Goal: Task Accomplishment & Management: Complete application form

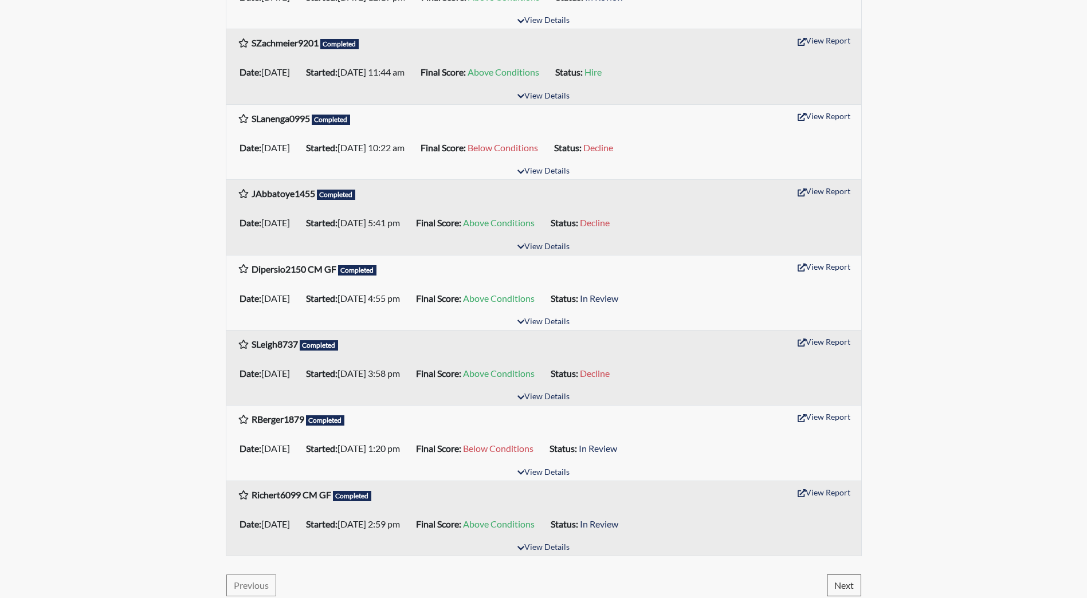
scroll to position [1554, 0]
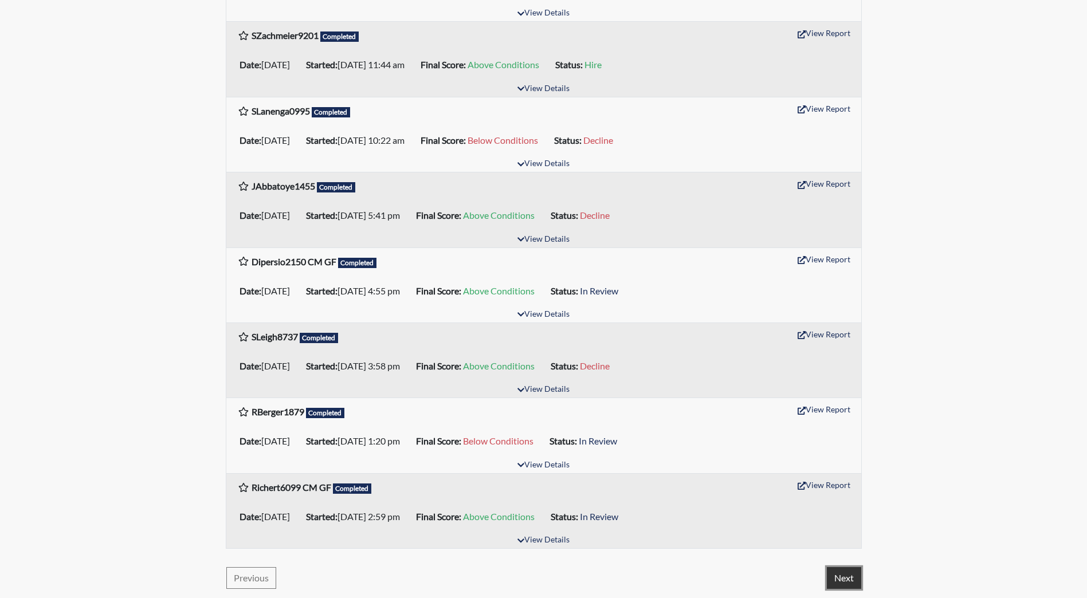
click at [860, 577] on button "Next" at bounding box center [844, 579] width 34 height 22
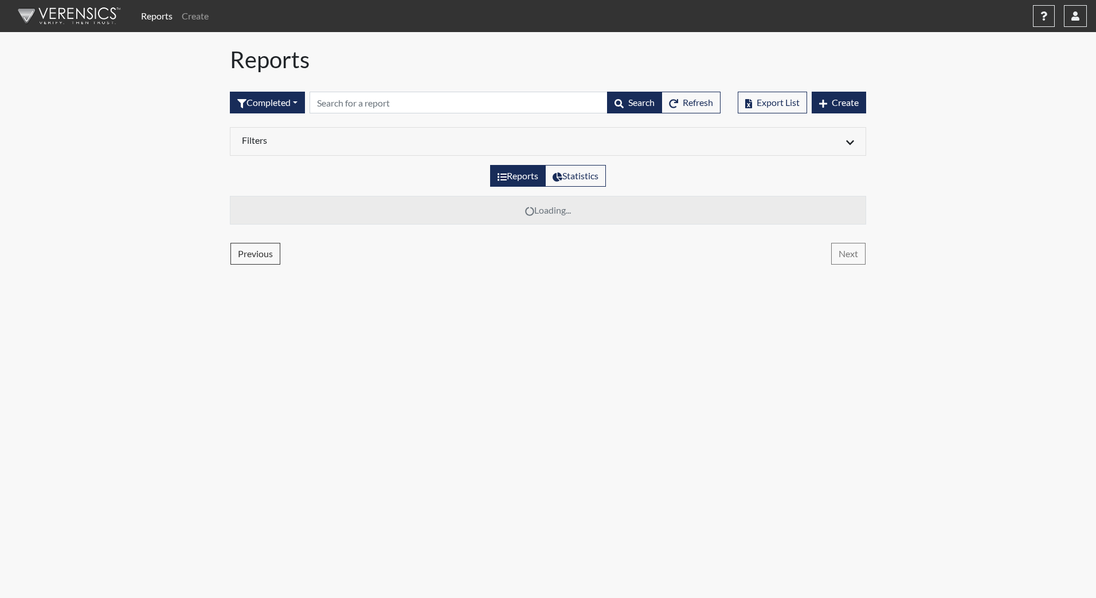
click at [855, 577] on body "Reports Create Help Center × Verensics Best Practices How to successfully use t…" at bounding box center [548, 299] width 1096 height 598
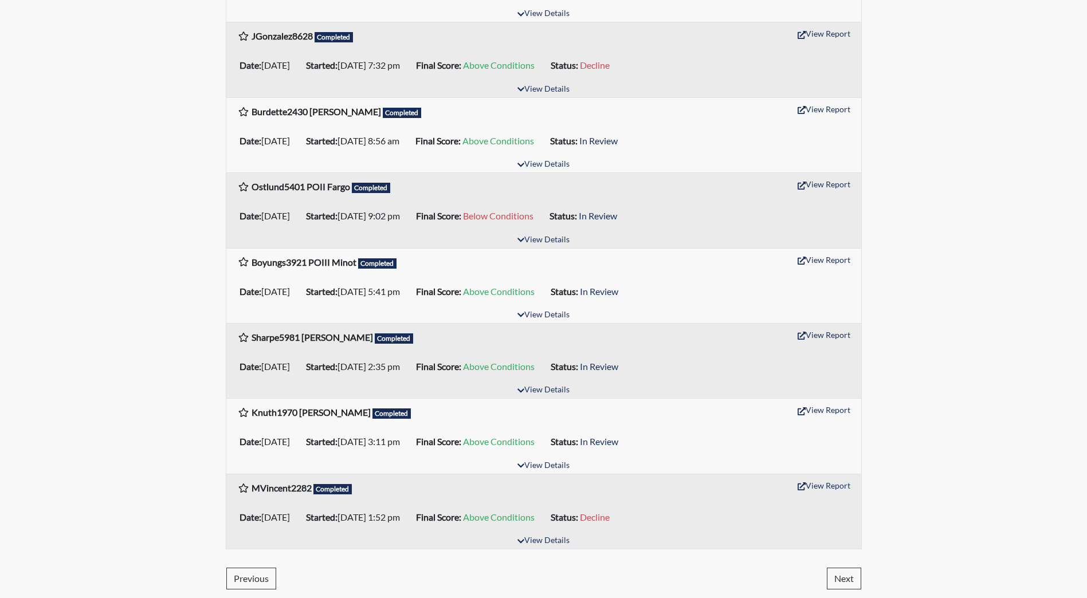
scroll to position [1554, 0]
click at [831, 578] on button "Next" at bounding box center [844, 579] width 34 height 22
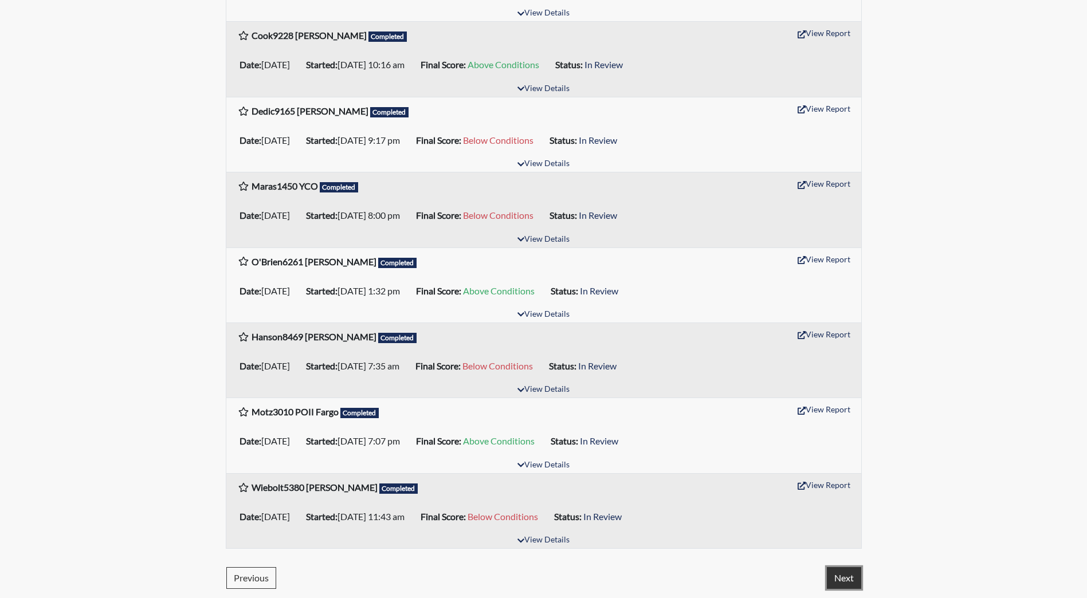
click at [845, 581] on button "Next" at bounding box center [844, 579] width 34 height 22
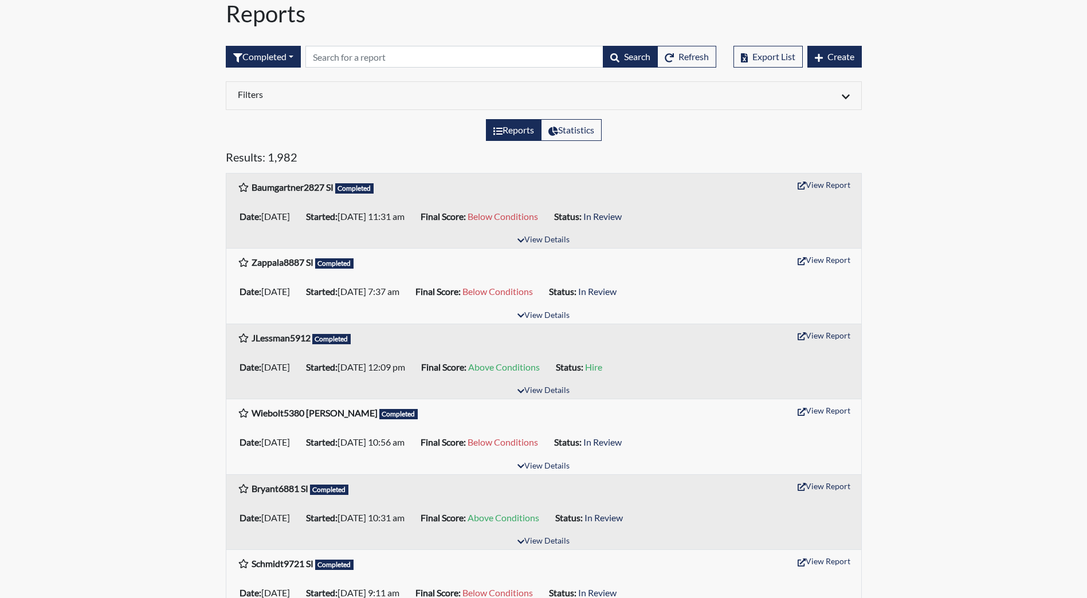
scroll to position [0, 0]
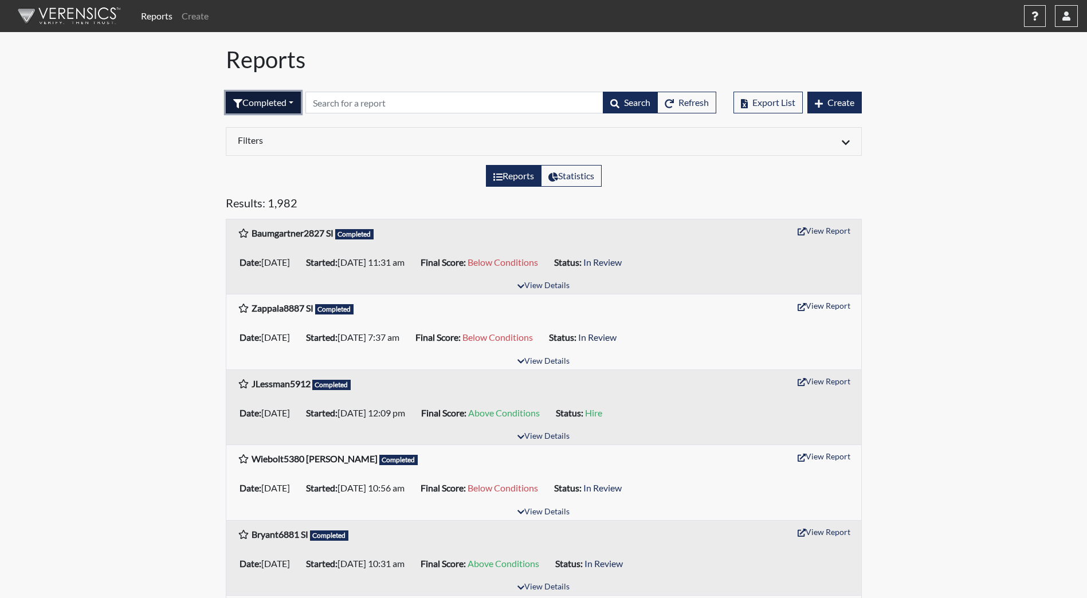
click at [280, 103] on button "Completed" at bounding box center [263, 103] width 75 height 22
click at [271, 165] on button "Sent by email" at bounding box center [271, 165] width 91 height 18
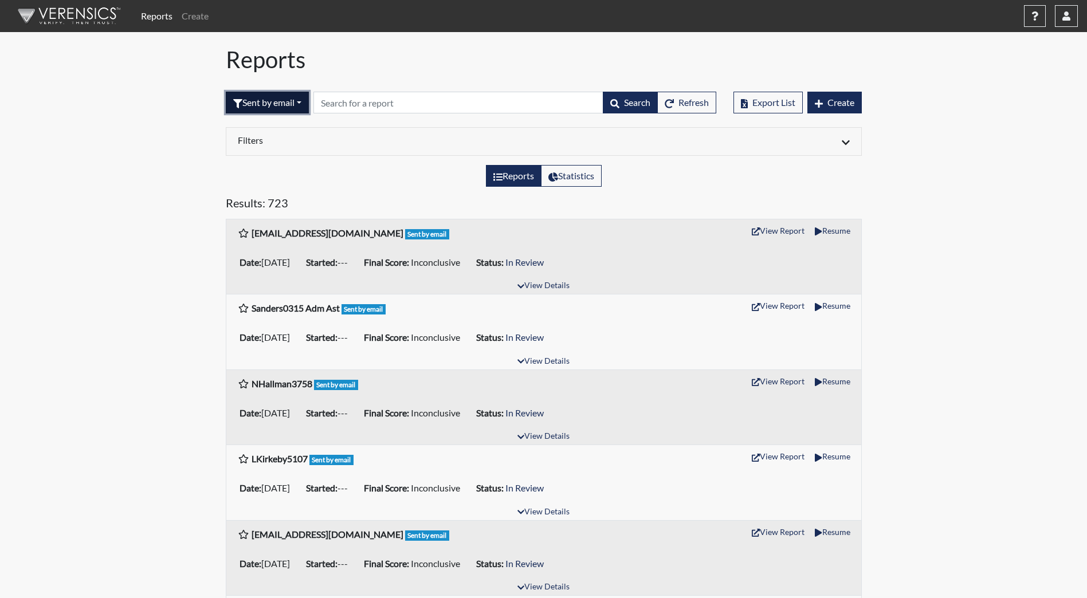
click at [257, 101] on button "Sent by email" at bounding box center [267, 103] width 83 height 22
click at [273, 186] on button "In Progress" at bounding box center [271, 184] width 91 height 18
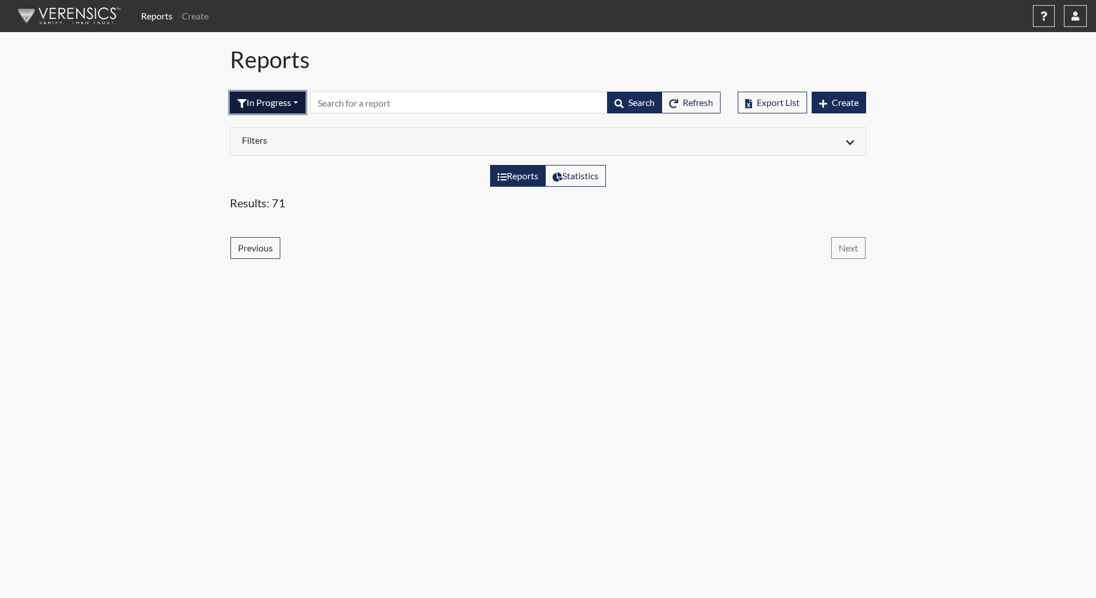
click at [302, 99] on button "In Progress" at bounding box center [268, 103] width 76 height 22
click at [280, 221] on button "Completed" at bounding box center [275, 221] width 91 height 18
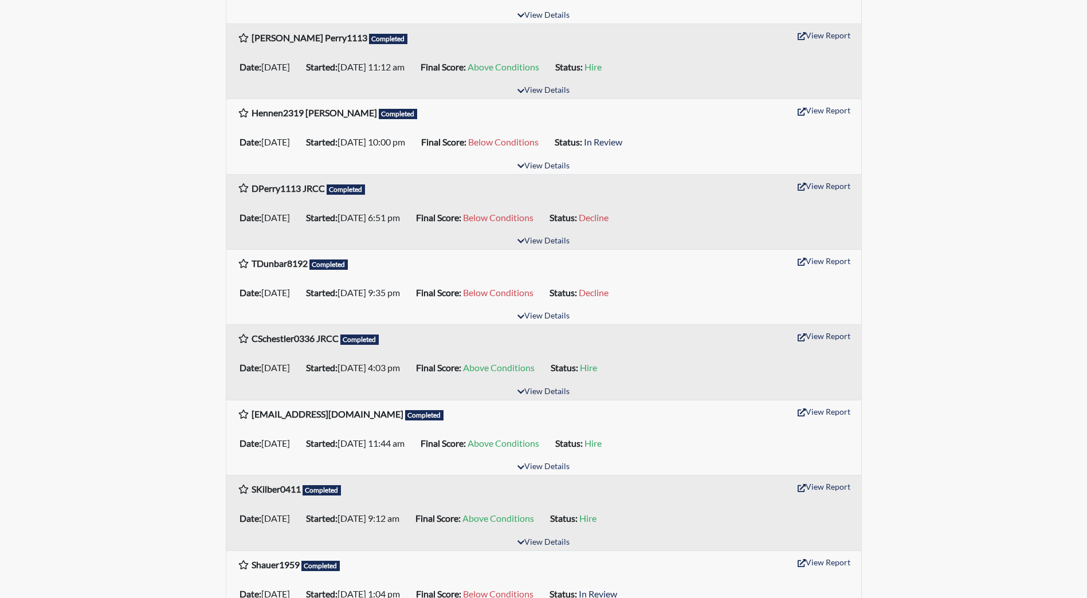
scroll to position [803, 0]
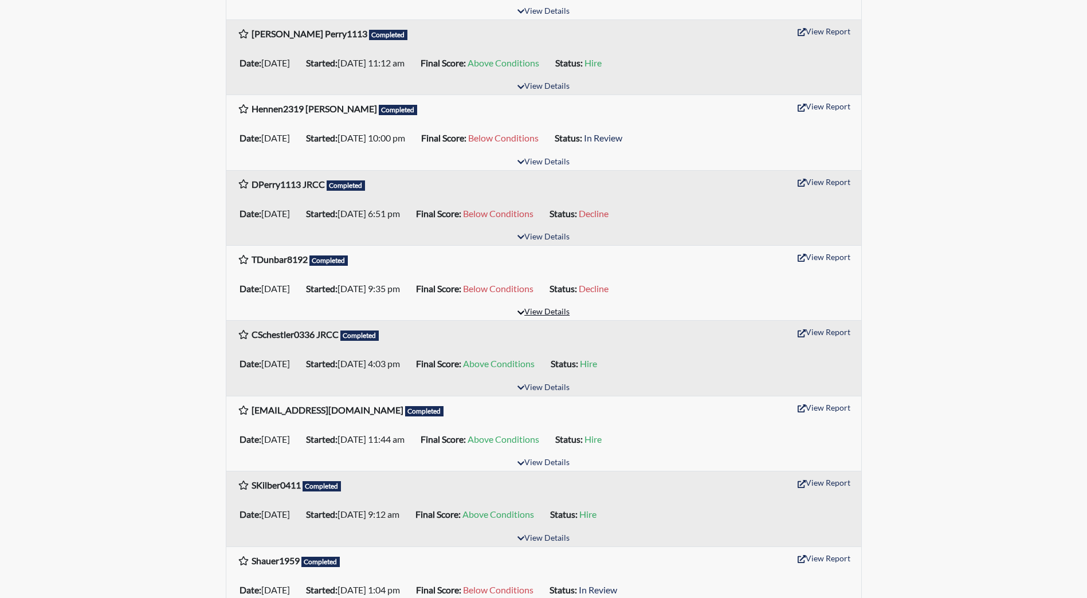
click at [544, 311] on button "View Details" at bounding box center [543, 312] width 62 height 15
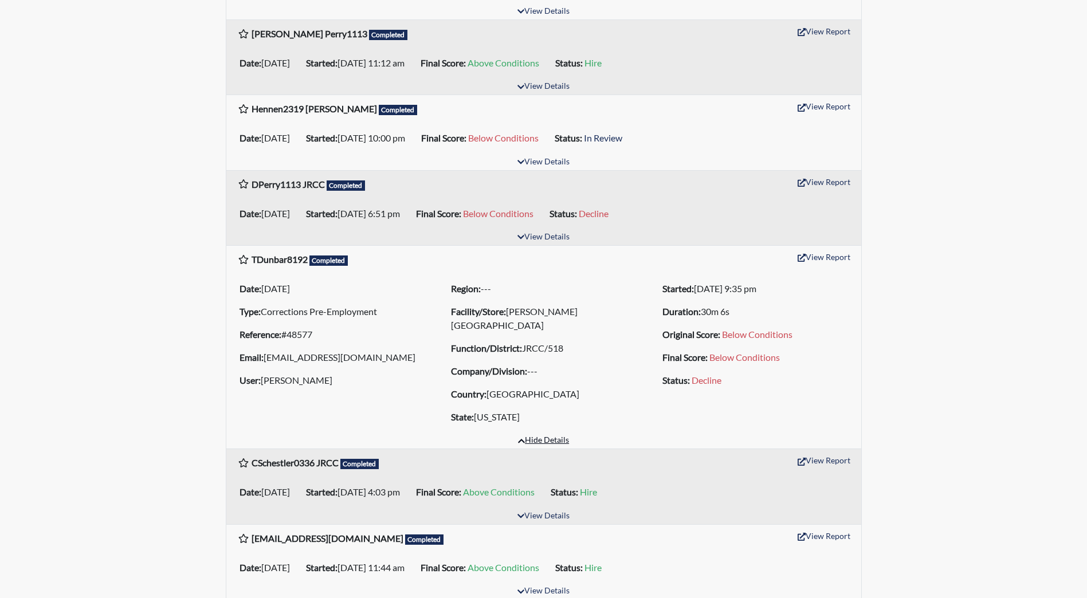
click at [539, 441] on button "Hide Details" at bounding box center [543, 440] width 61 height 15
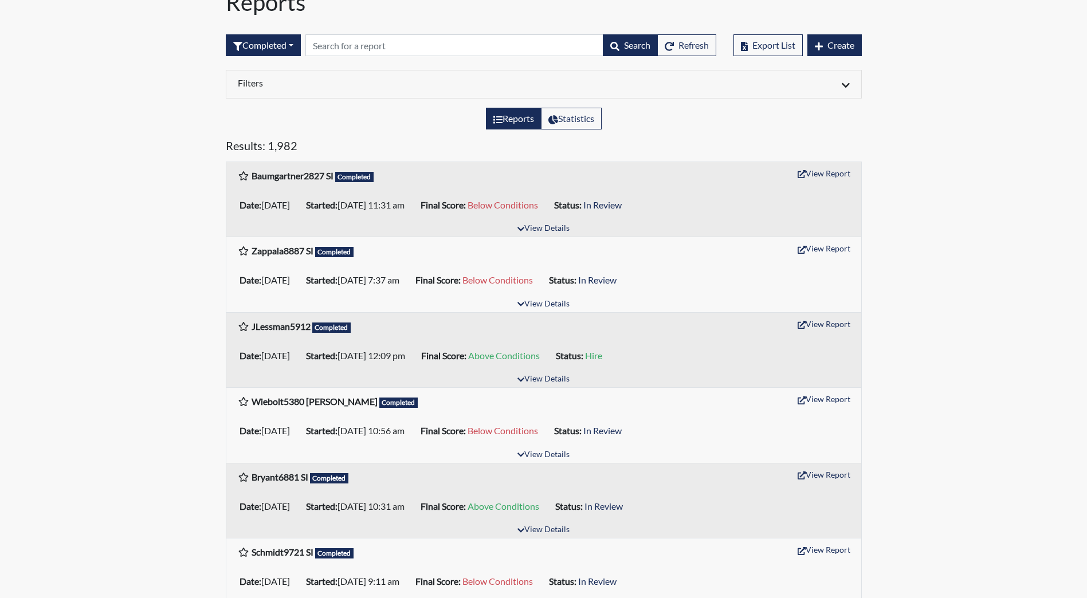
scroll to position [0, 0]
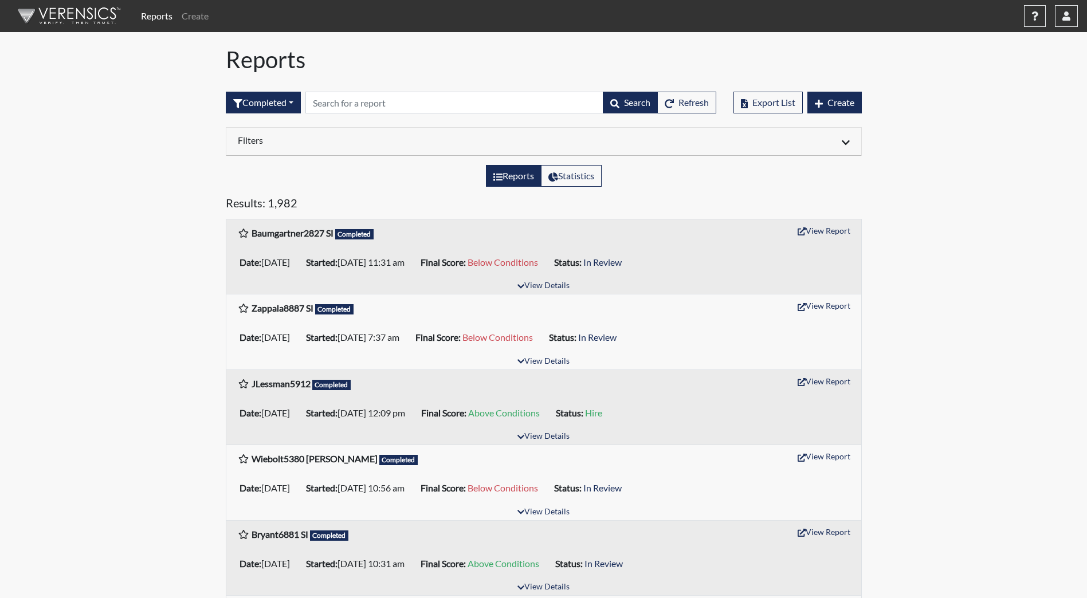
click at [502, 138] on h6 "Filters" at bounding box center [387, 140] width 298 height 11
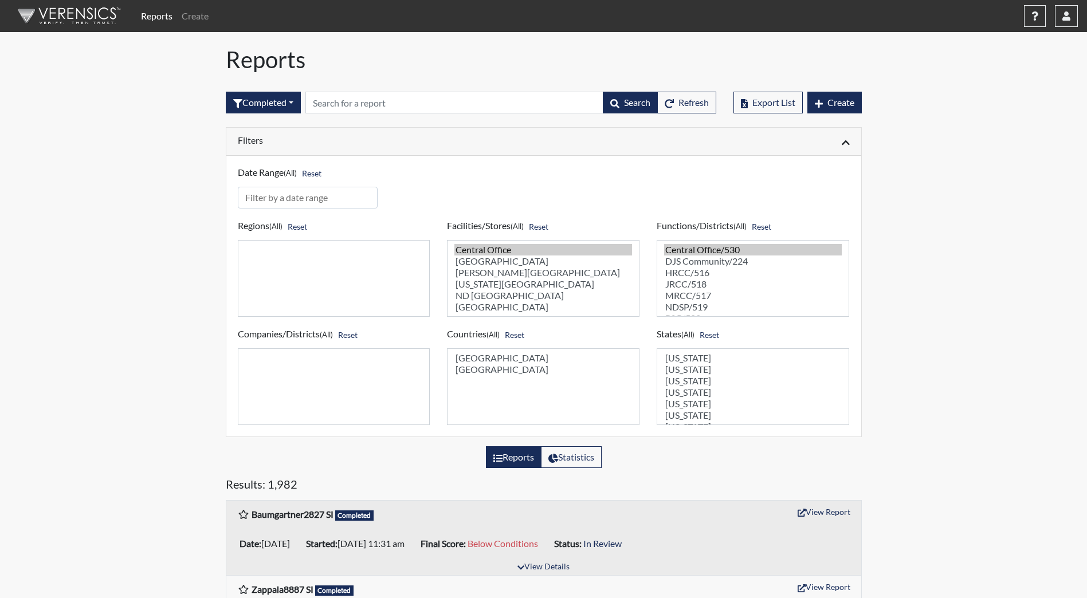
select select "98df86d5-ace5-42b8-a35c-ae8b77e46ca8"
click at [500, 272] on option "[PERSON_NAME][GEOGRAPHIC_DATA]" at bounding box center [544, 272] width 178 height 11
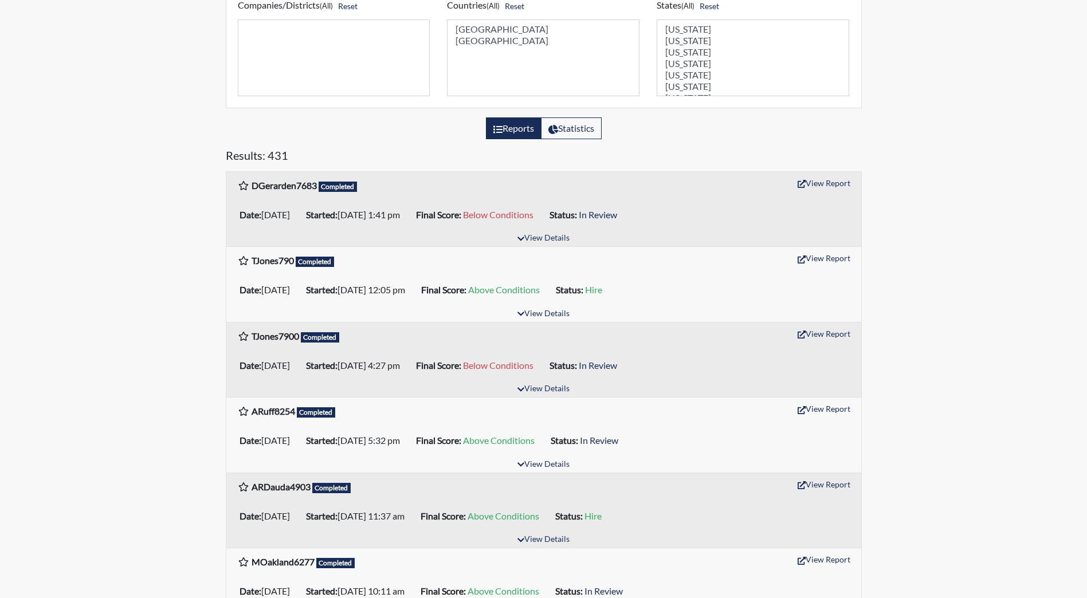
scroll to position [401, 0]
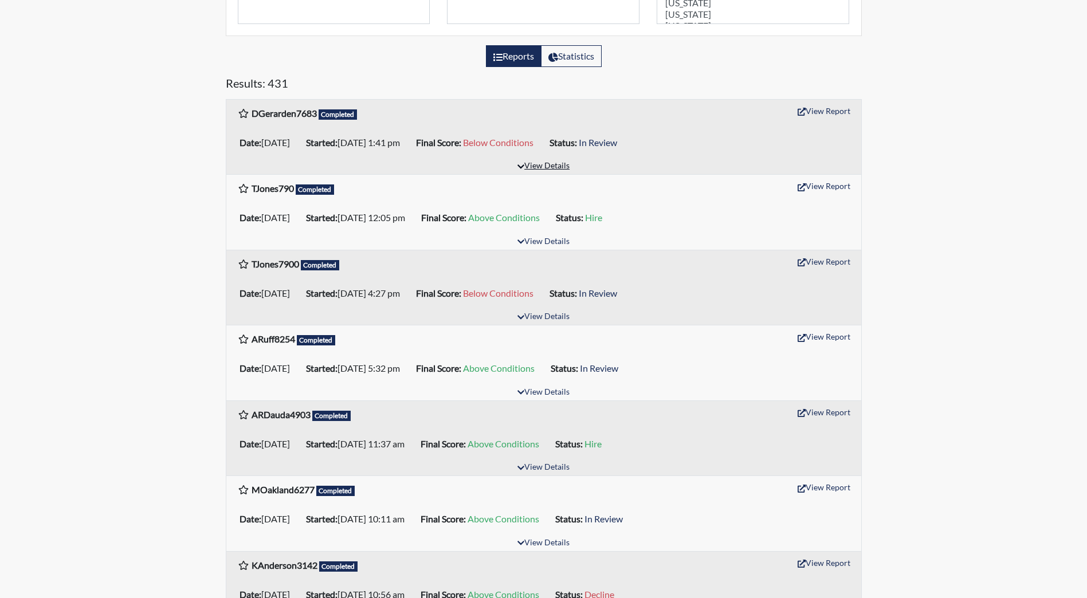
click at [529, 165] on button "View Details" at bounding box center [543, 166] width 62 height 15
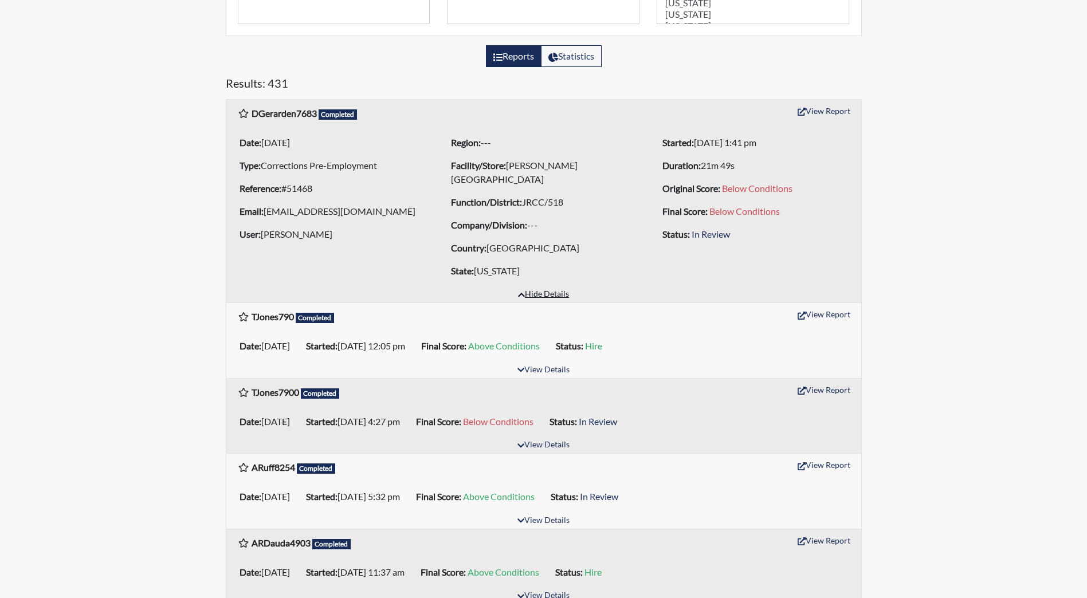
click at [538, 296] on button "Hide Details" at bounding box center [543, 294] width 61 height 15
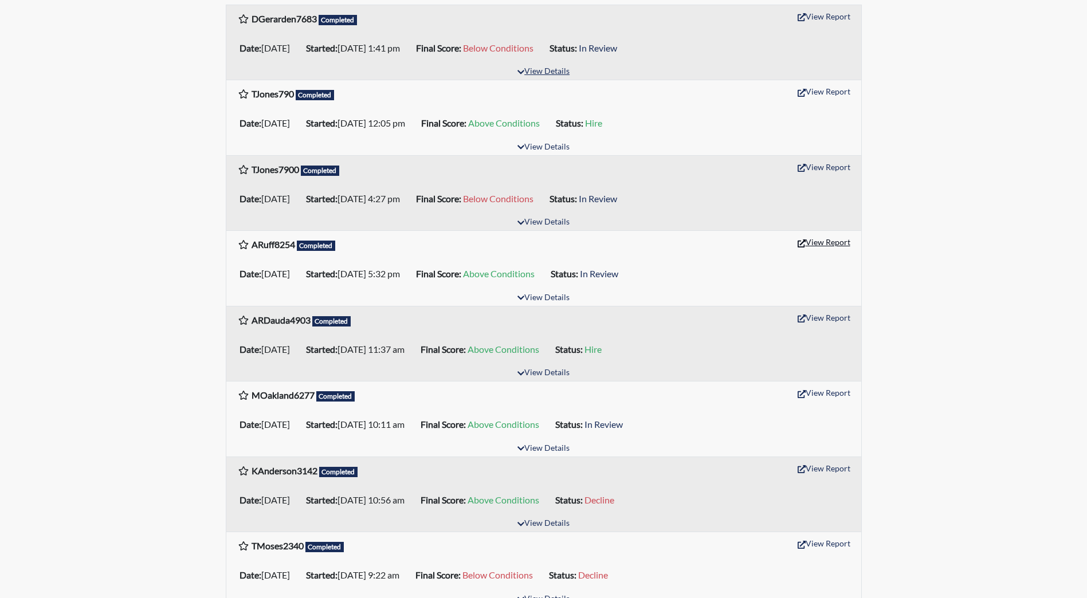
scroll to position [516, 0]
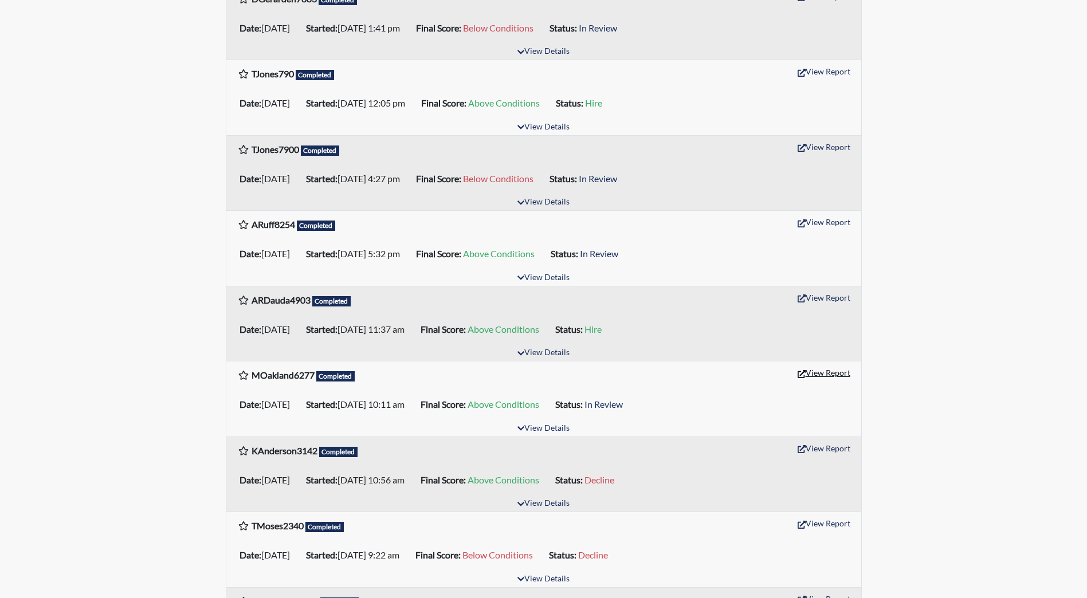
click at [835, 371] on button "View Report" at bounding box center [824, 373] width 63 height 18
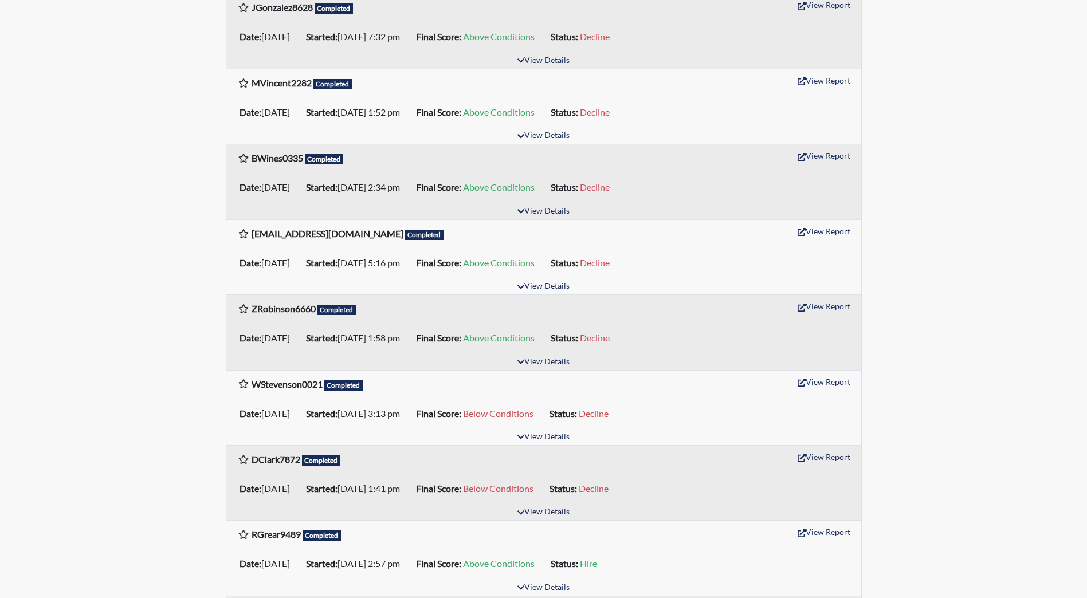
scroll to position [1720, 0]
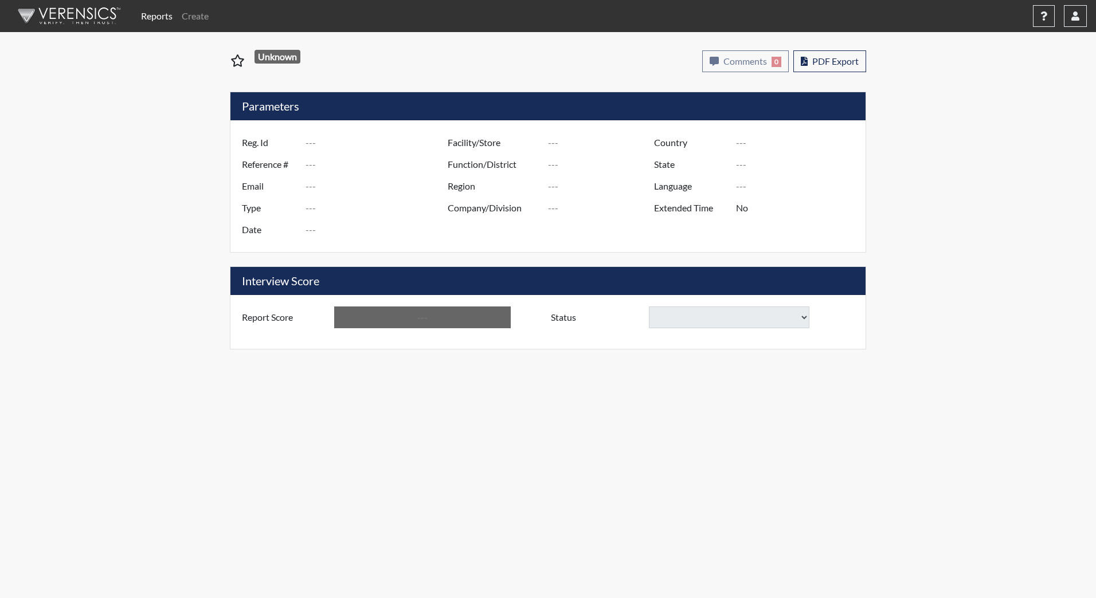
type input "MOakland6277"
type input "51372"
type input "[PERSON_NAME][EMAIL_ADDRESS][DOMAIN_NAME]"
type input "Corrections Pre-Employment"
type input "[DATE]"
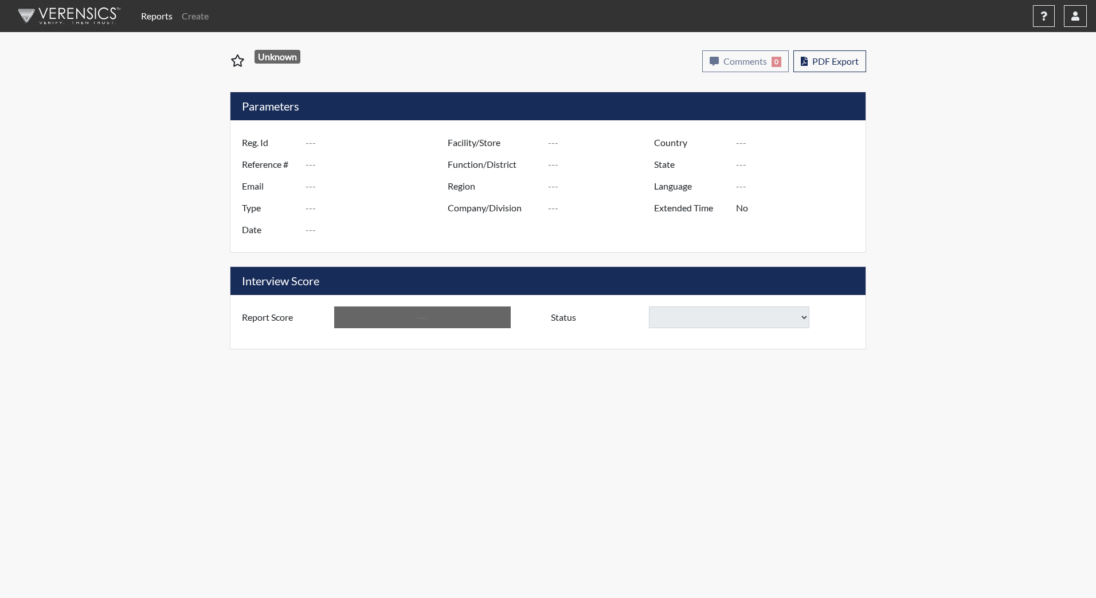
type input "[PERSON_NAME][GEOGRAPHIC_DATA]"
type input "JRCC/518"
type input "[GEOGRAPHIC_DATA]"
type input "[US_STATE]"
type input "English"
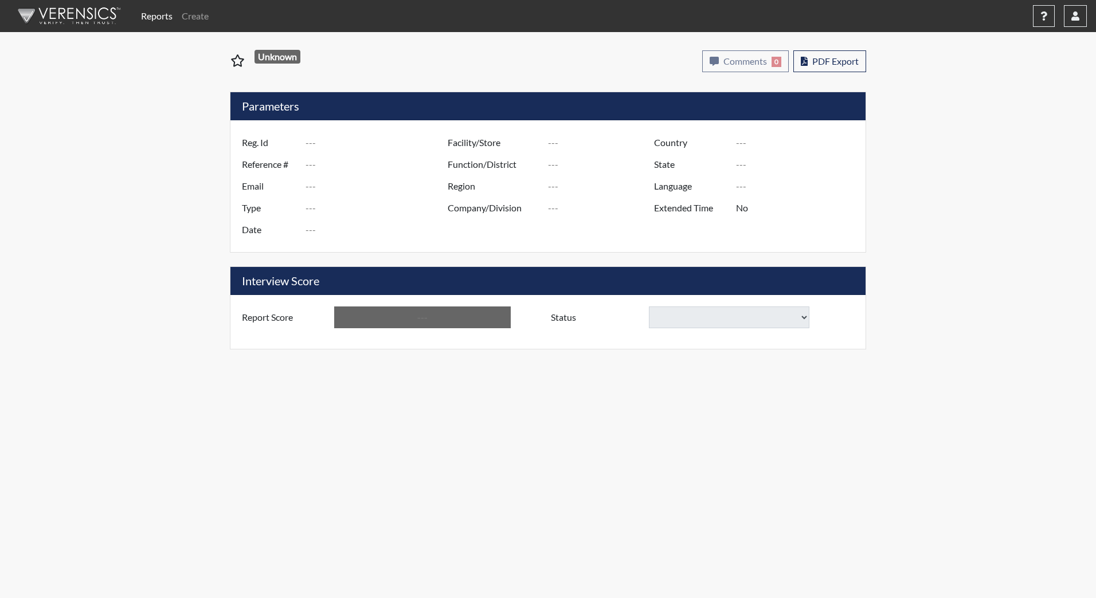
type input "Above Conditions"
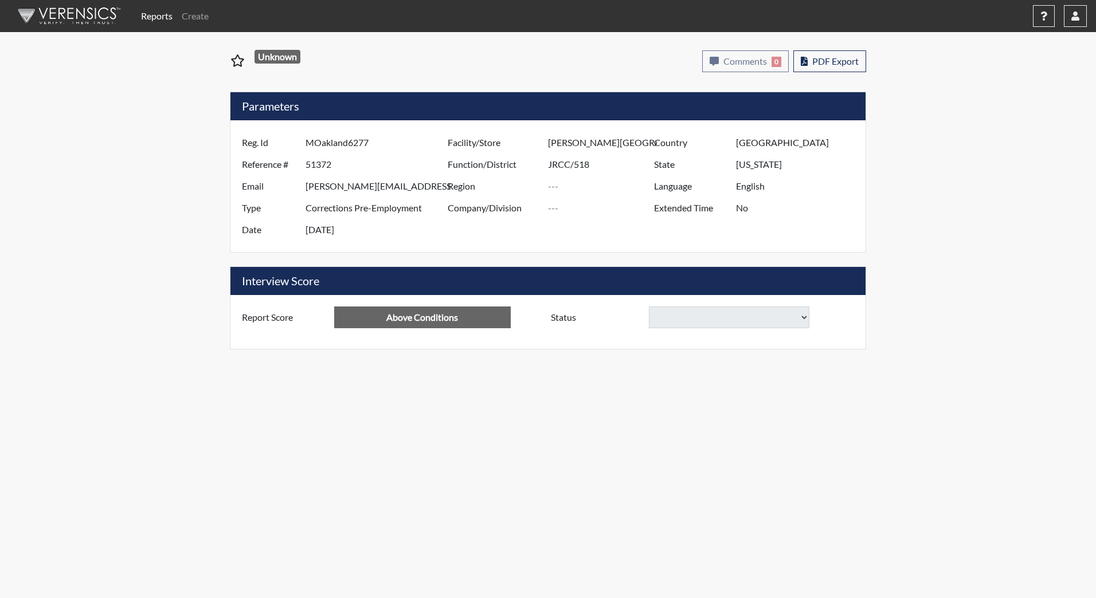
select select "reasonable-explanation-provided"
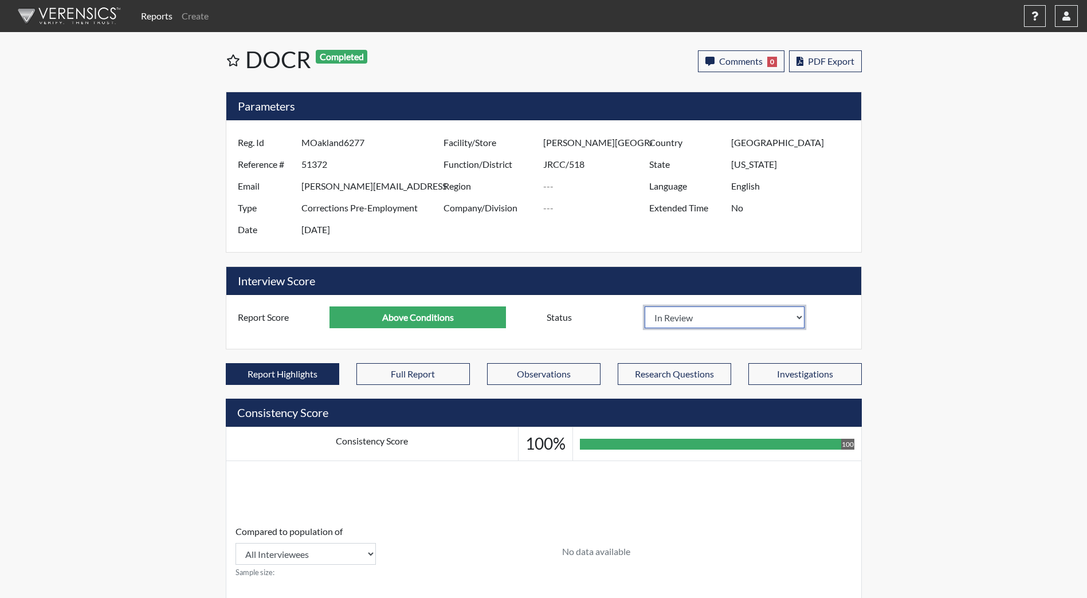
click at [680, 322] on select "In Review Hire Decline" at bounding box center [725, 318] width 161 height 22
select select "hire"
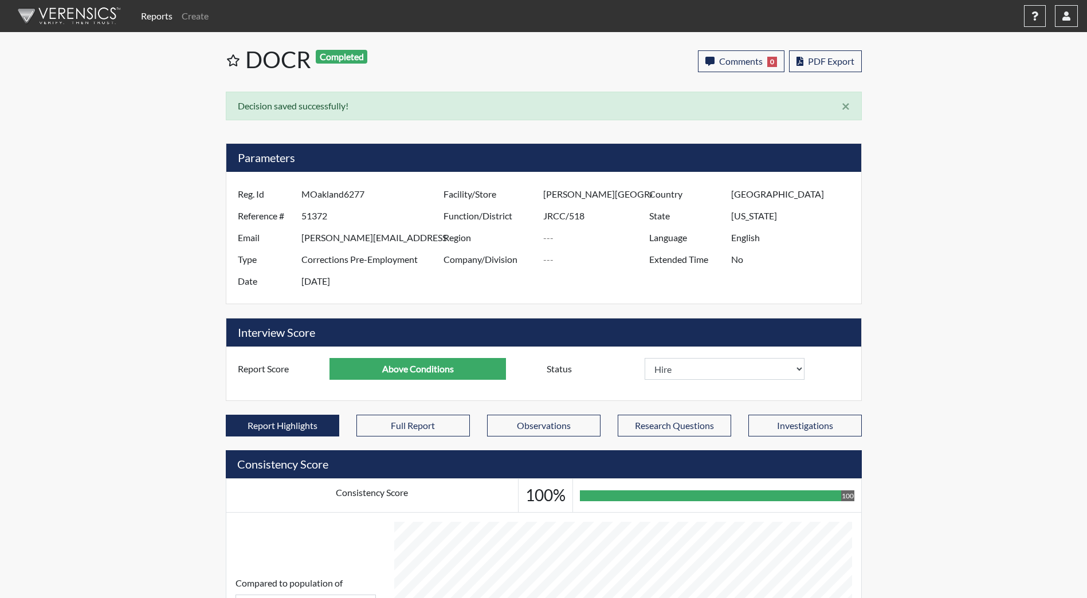
click at [47, 28] on nav "Reports Create Help Center × Verensics Best Practices How to successfully use t…" at bounding box center [543, 16] width 1087 height 32
click at [62, 6] on img at bounding box center [67, 16] width 132 height 34
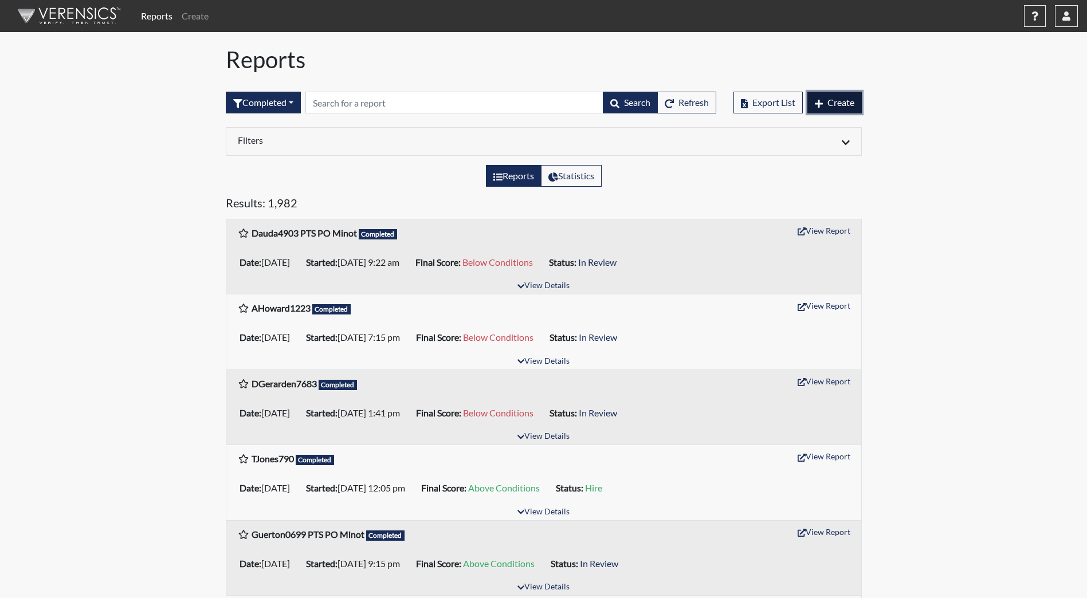
click at [858, 100] on button "Create" at bounding box center [835, 103] width 54 height 22
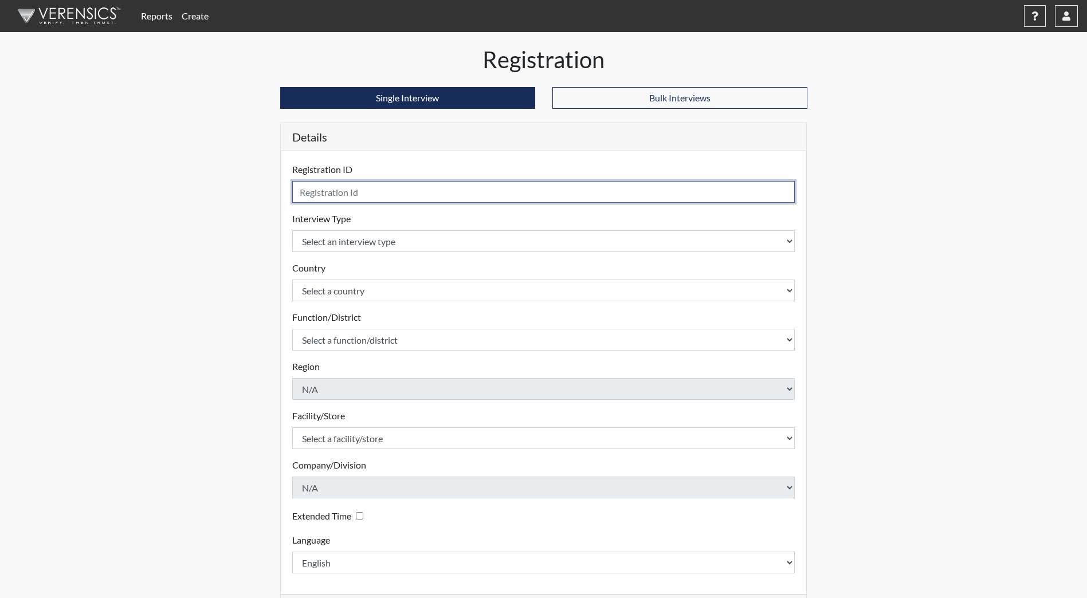
click at [392, 187] on input "text" at bounding box center [543, 192] width 503 height 22
type input "SLynch6836"
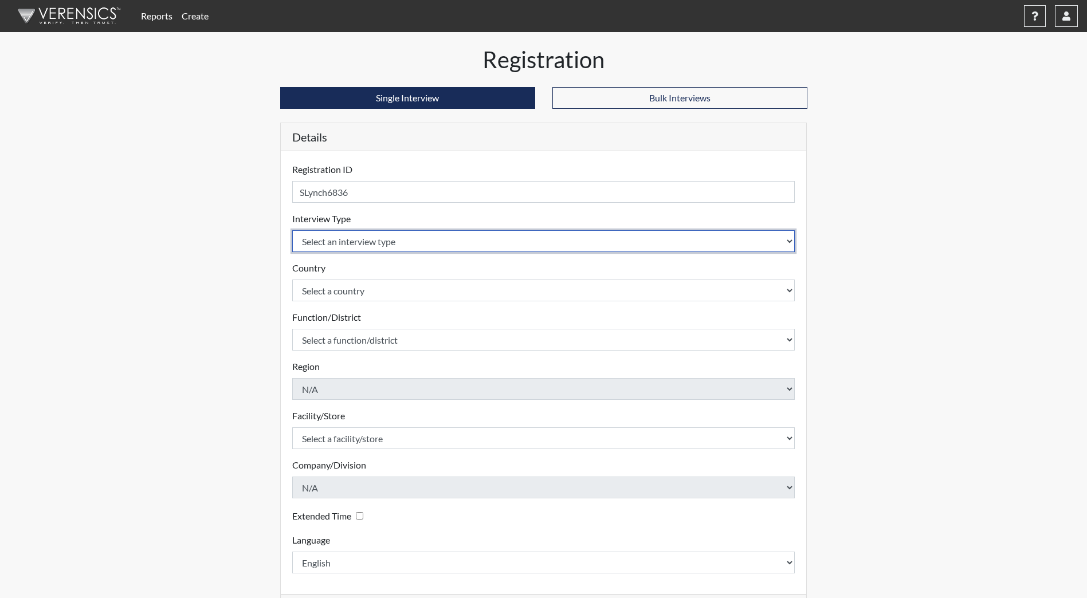
drag, startPoint x: 401, startPoint y: 246, endPoint x: 403, endPoint y: 253, distance: 7.1
click at [401, 246] on select "Select an interview type Community Supervision Corrections Pre-Employment Pre-E…" at bounding box center [543, 241] width 503 height 22
select select "ff733e93-e1bf-11ea-9c9f-0eff0cf7eb8f"
click at [292, 230] on select "Select an interview type Community Supervision Corrections Pre-Employment Pre-E…" at bounding box center [543, 241] width 503 height 22
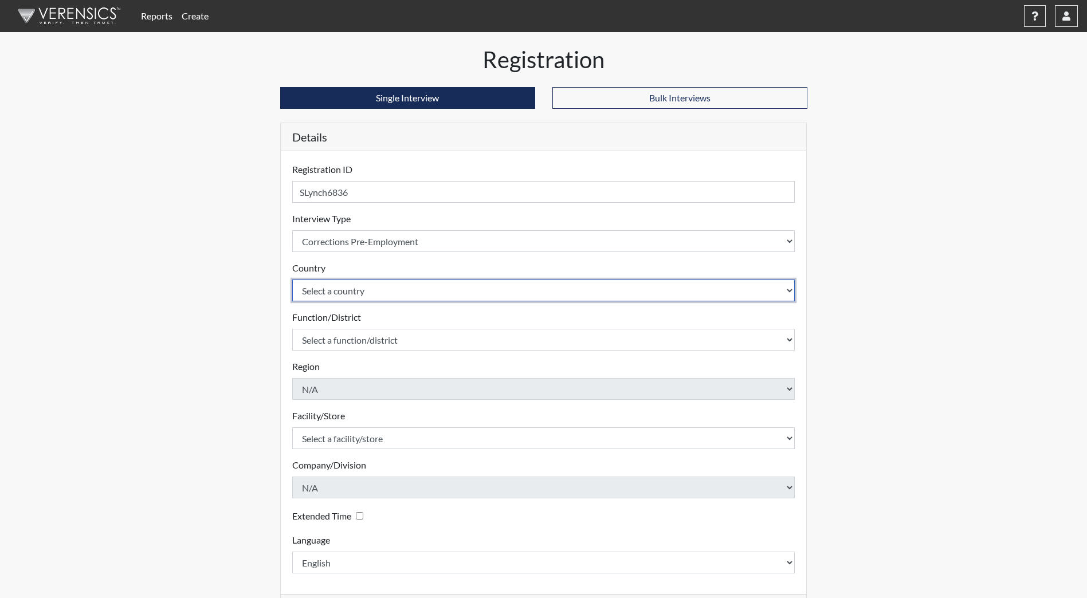
click at [370, 294] on select "Select a country United States Mexico" at bounding box center [543, 291] width 503 height 22
select select "united-states-of-america"
click at [292, 280] on select "Select a country United States Mexico" at bounding box center [543, 291] width 503 height 22
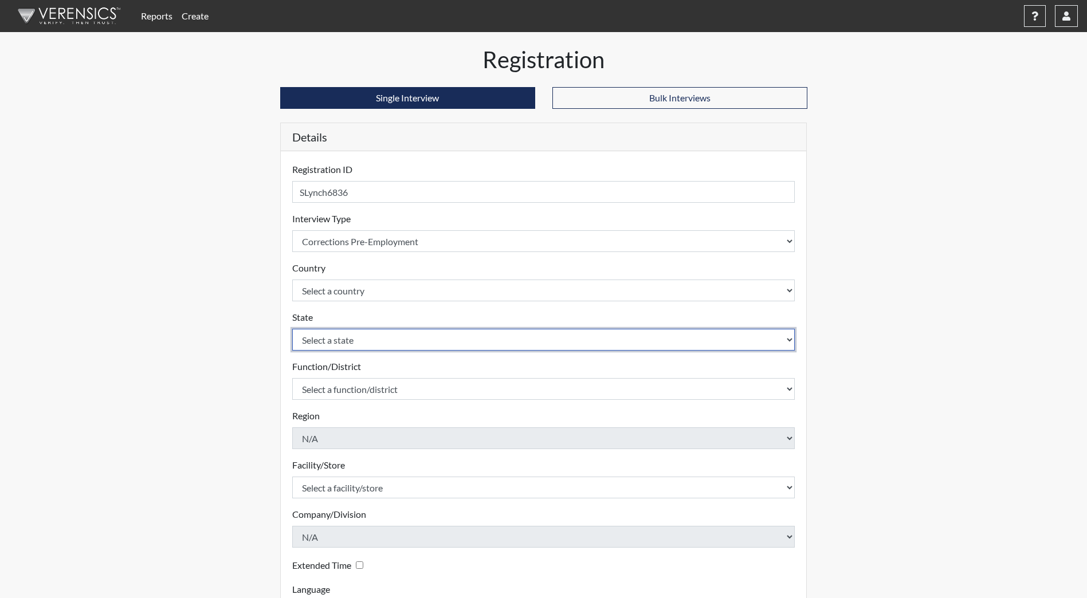
click at [358, 336] on select "Select a state Alabama Alaska Arizona Arkansas California Colorado Connecticut …" at bounding box center [543, 340] width 503 height 22
select select "ND"
click at [292, 329] on select "Select a state Alabama Alaska Arizona Arkansas California Colorado Connecticut …" at bounding box center [543, 340] width 503 height 22
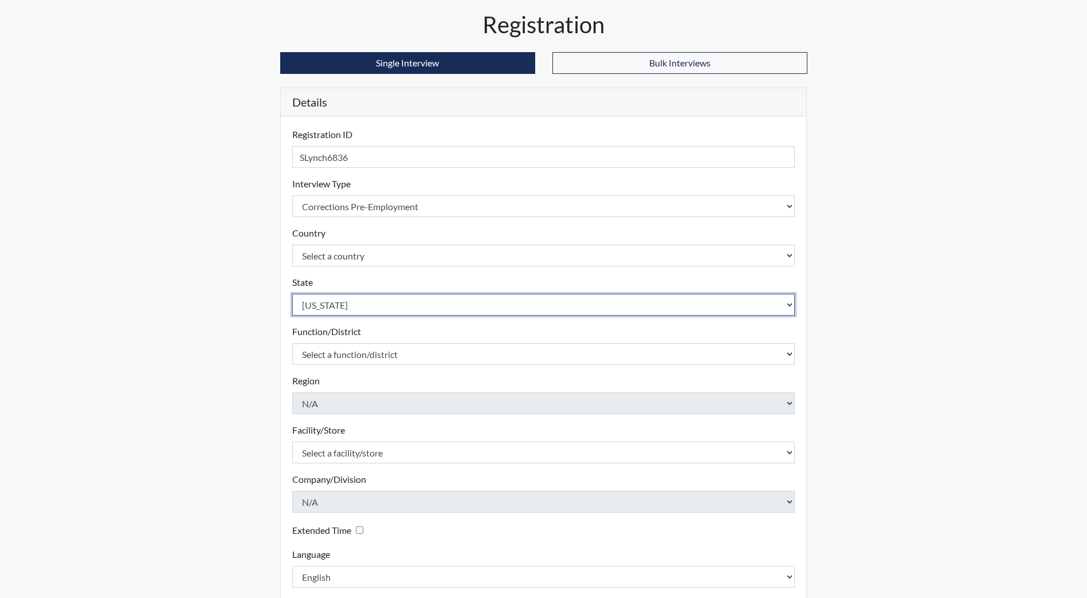
scroll to position [96, 0]
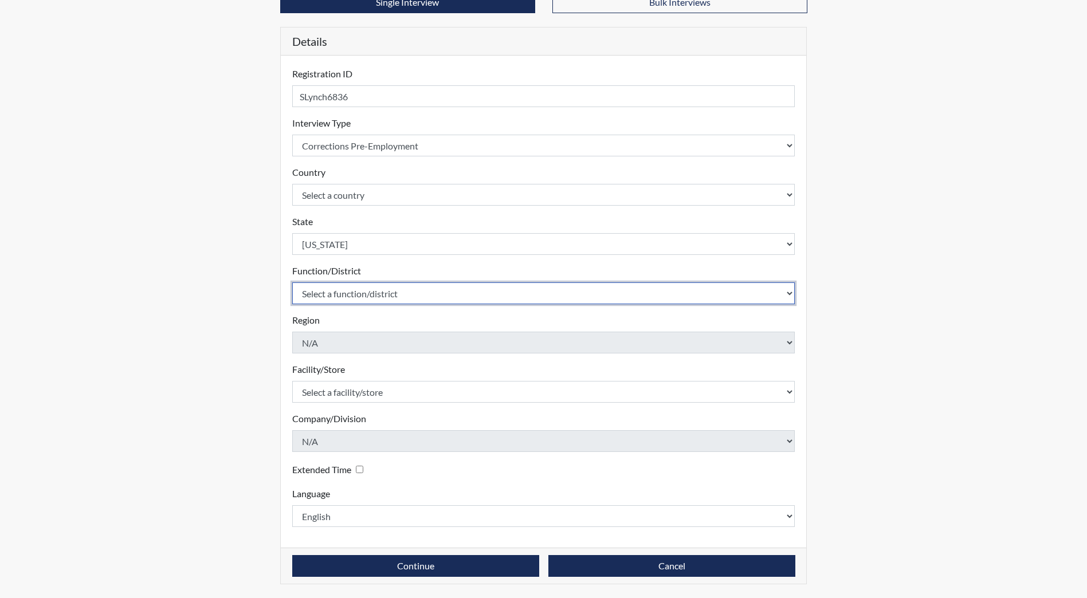
click at [353, 299] on select "Select a function/district Central Office/530 DJS Community/224 HRCC/516 JRCC/5…" at bounding box center [543, 294] width 503 height 22
click at [365, 302] on select "Select a function/district Central Office/530 DJS Community/224 HRCC/516 JRCC/5…" at bounding box center [543, 294] width 503 height 22
select select "e2afb5f8-f4eb-4dcf-80a4-ccc1b0dc4df0"
click at [292, 283] on select "Select a function/district Central Office/530 DJS Community/224 HRCC/516 JRCC/5…" at bounding box center [543, 294] width 503 height 22
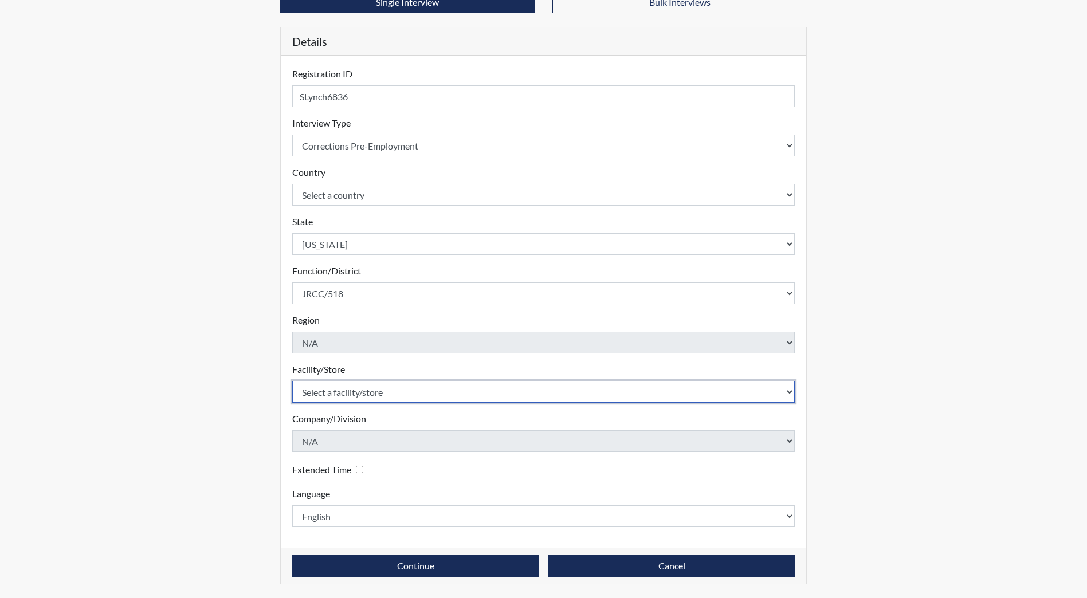
click at [369, 393] on select "Select a facility/store Central Office Heart River Correctional Center James Ri…" at bounding box center [543, 392] width 503 height 22
select select "98df86d5-ace5-42b8-a35c-ae8b77e46ca8"
click at [292, 381] on select "Select a facility/store Central Office Heart River Correctional Center James Ri…" at bounding box center [543, 392] width 503 height 22
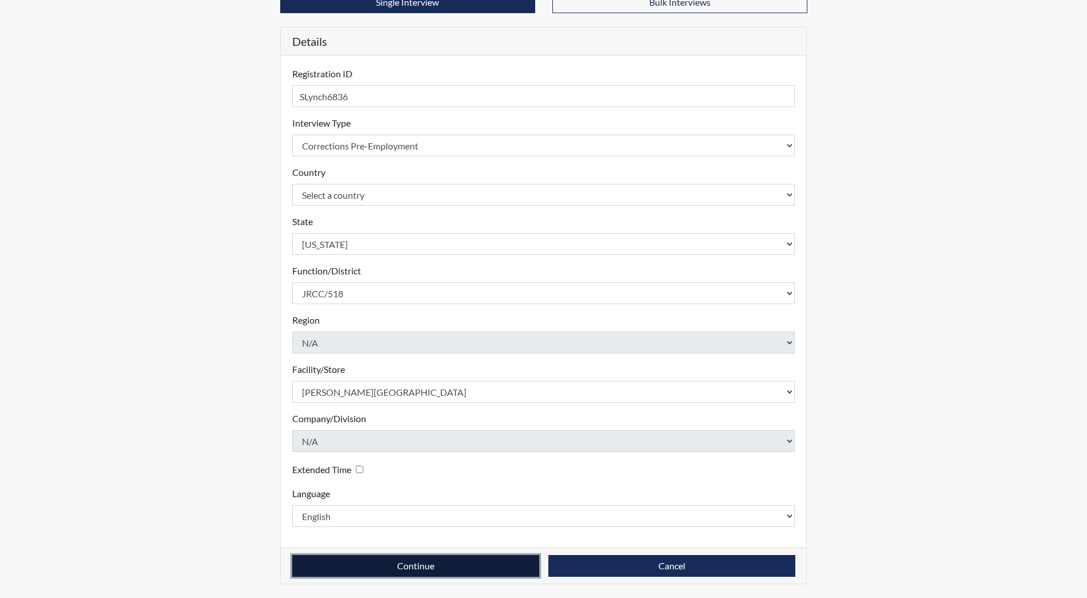
click at [443, 571] on button "Continue" at bounding box center [415, 566] width 247 height 22
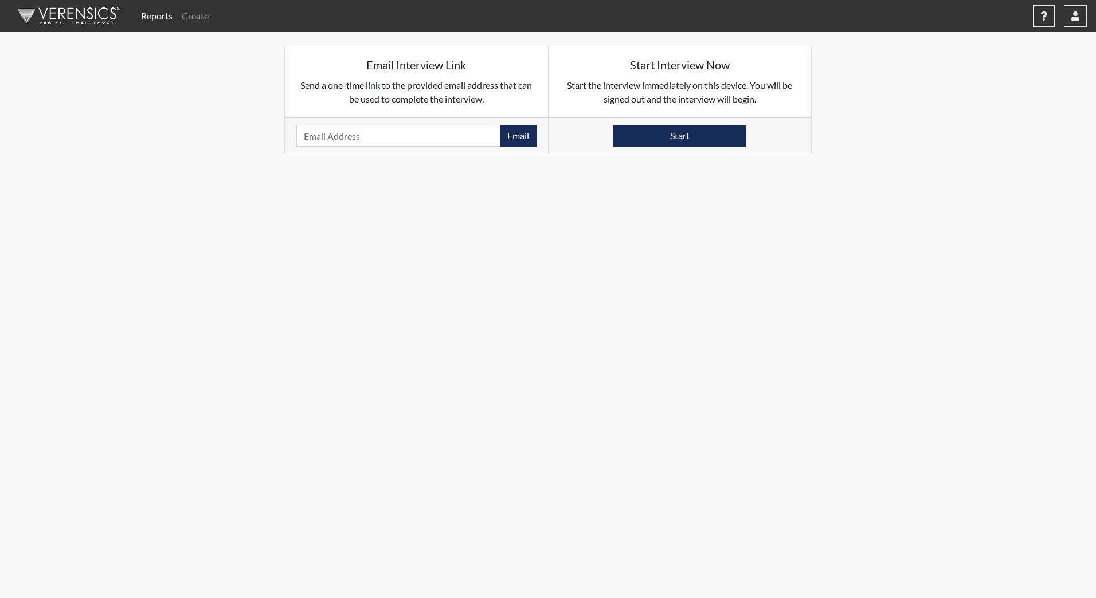
click at [371, 123] on div "Email Please provide an email address." at bounding box center [416, 136] width 263 height 36
click at [371, 131] on input "email" at bounding box center [398, 136] width 204 height 22
type input "scott.lynch24@gmail.com"
click at [520, 140] on button "Email" at bounding box center [518, 136] width 37 height 22
